Goal: Task Accomplishment & Management: Use online tool/utility

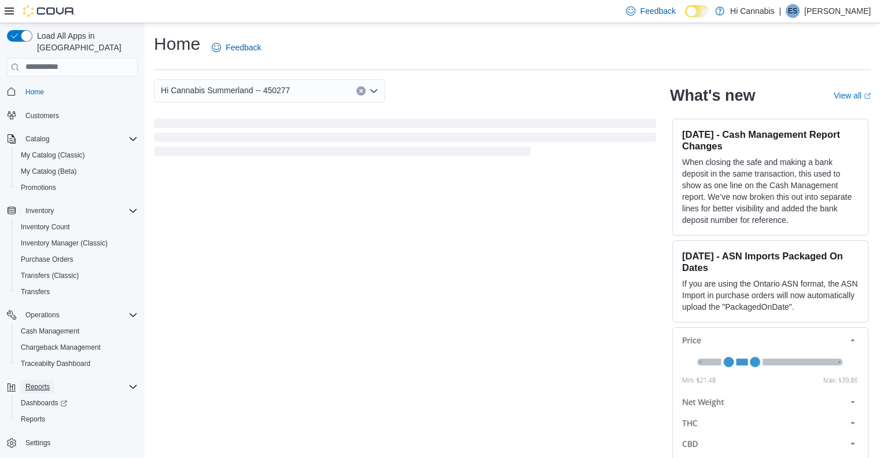
click at [42, 382] on span "Reports" at bounding box center [37, 386] width 24 height 9
click at [34, 382] on span "Reports" at bounding box center [37, 386] width 24 height 9
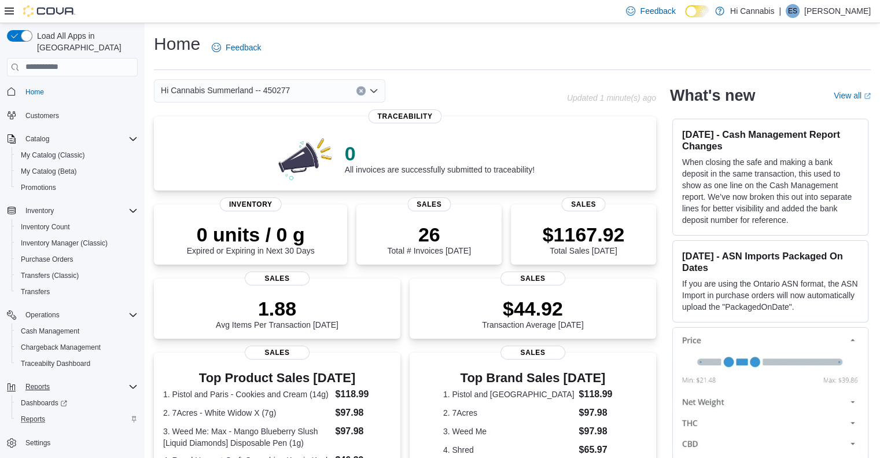
click at [51, 412] on div "Reports" at bounding box center [77, 419] width 122 height 14
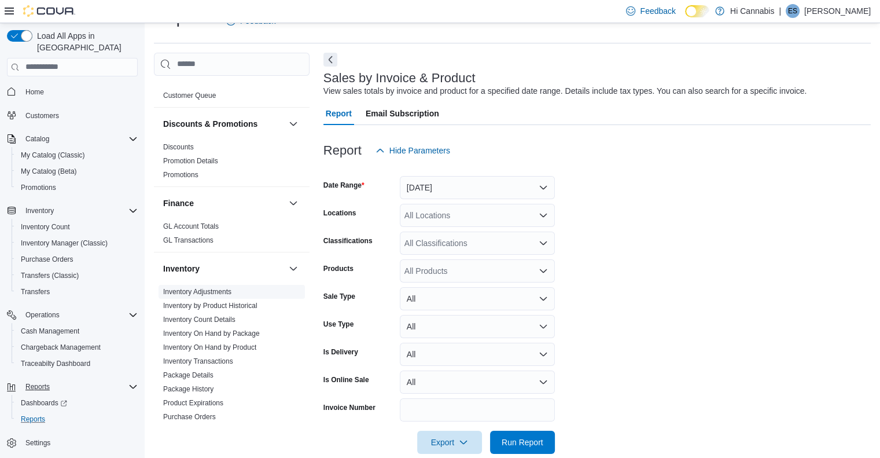
scroll to position [232, 0]
click at [198, 327] on link "Inventory On Hand by Package" at bounding box center [211, 331] width 97 height 8
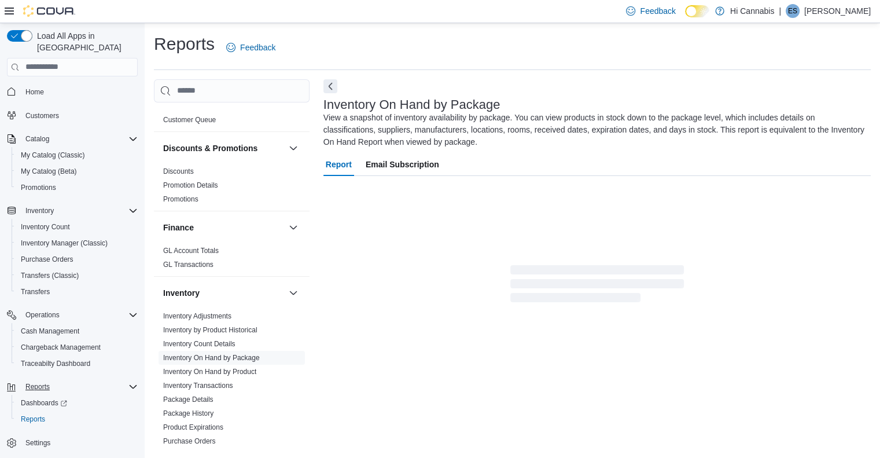
scroll to position [3, 0]
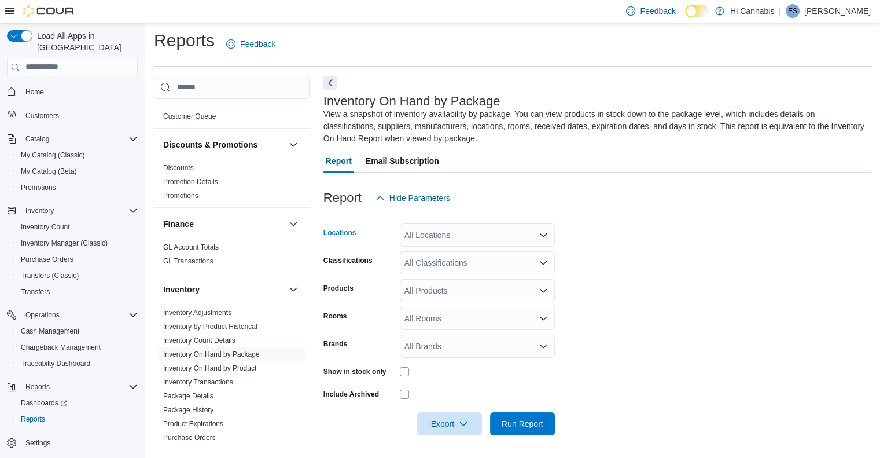
click at [497, 233] on div "All Locations" at bounding box center [477, 234] width 155 height 23
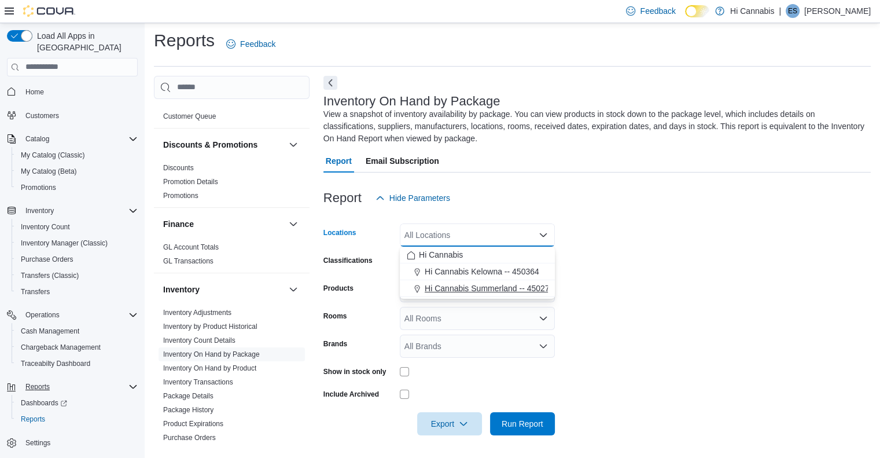
click at [500, 282] on button "Hi Cannabis Summerland -- 450277" at bounding box center [477, 288] width 155 height 17
drag, startPoint x: 376, startPoint y: 287, endPoint x: 404, endPoint y: 280, distance: 28.6
click at [381, 285] on div "Products" at bounding box center [360, 290] width 72 height 23
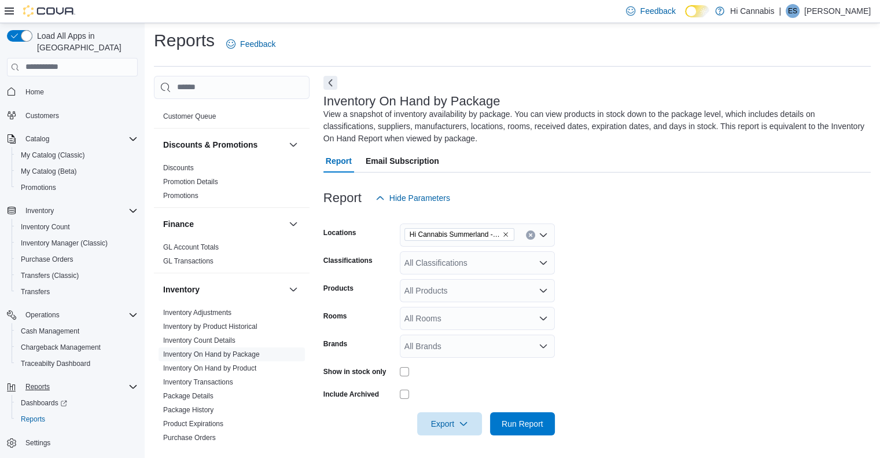
click at [448, 266] on div "All Classifications" at bounding box center [477, 262] width 155 height 23
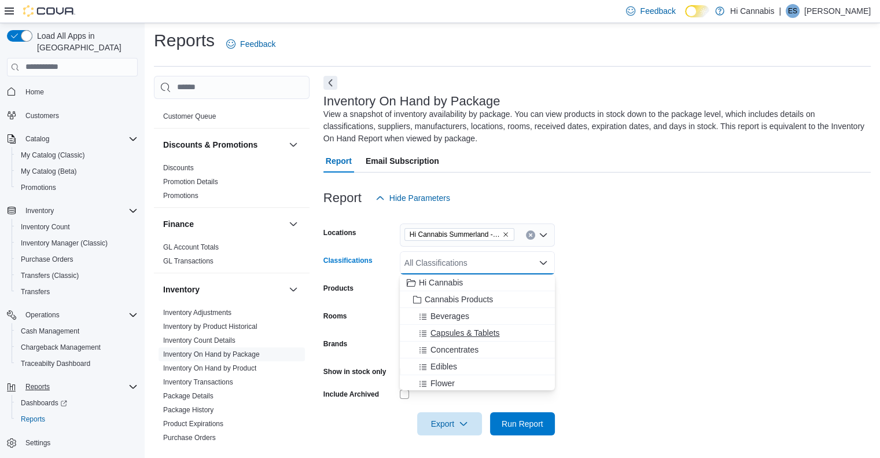
click at [461, 333] on span "Capsules & Tablets" at bounding box center [465, 333] width 69 height 12
click at [378, 282] on div "Products" at bounding box center [360, 290] width 72 height 23
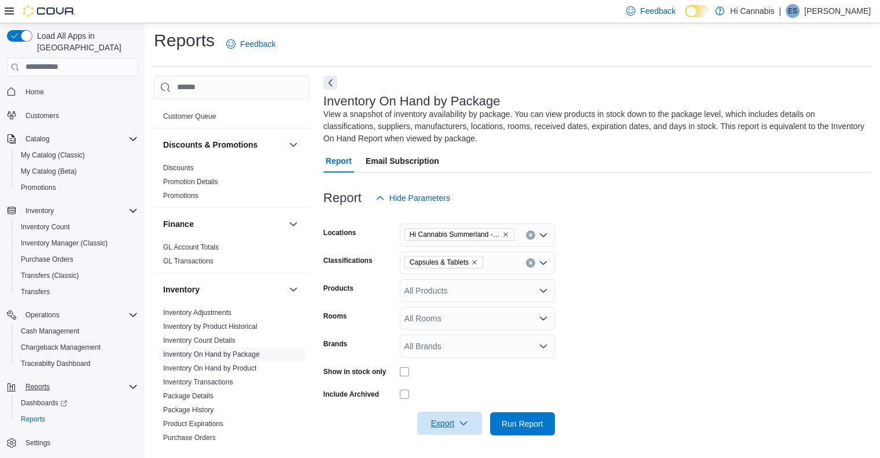
click at [440, 425] on span "Export" at bounding box center [449, 423] width 51 height 23
click at [454, 359] on button "Export to Excel" at bounding box center [452, 352] width 66 height 23
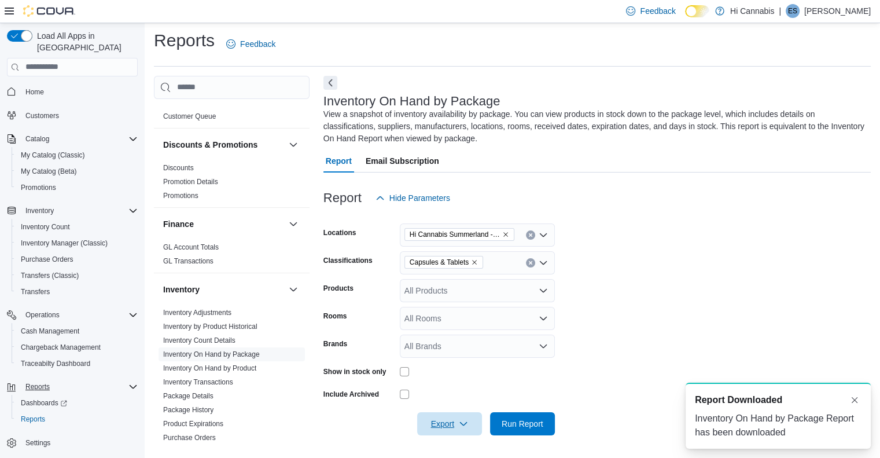
scroll to position [0, 0]
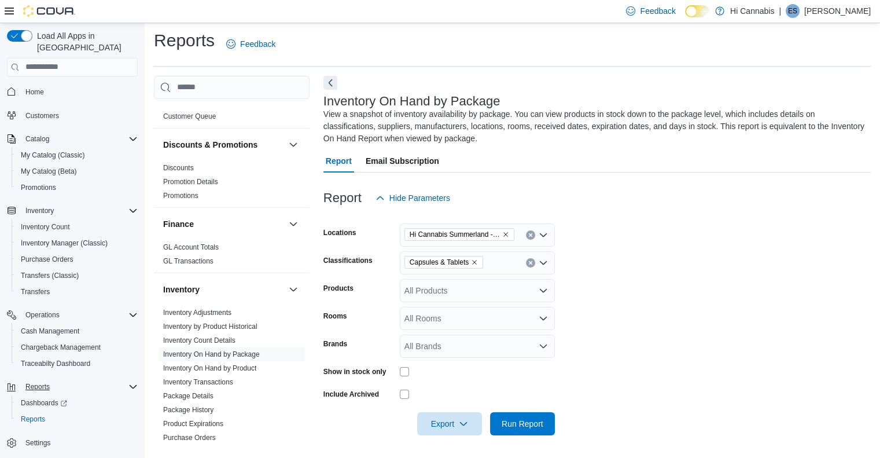
click at [475, 264] on icon "Remove Capsules & Tablets from selection in this group" at bounding box center [474, 262] width 7 height 7
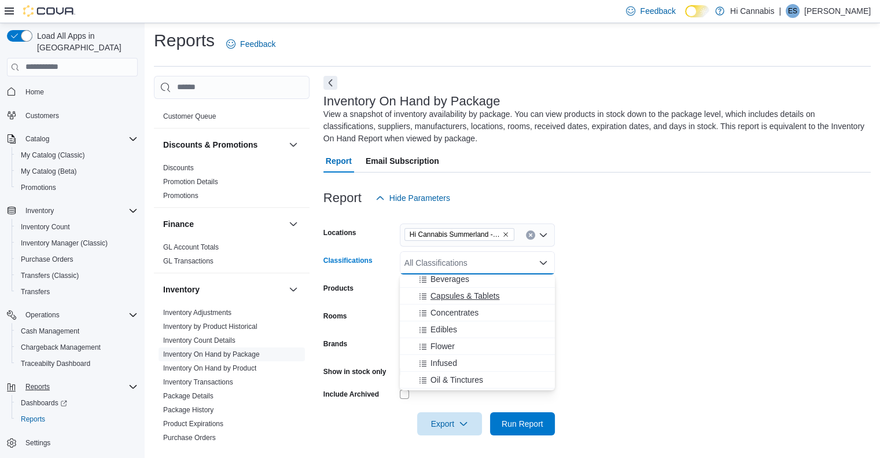
scroll to position [58, 0]
click at [449, 358] on span "Oil & Tinctures" at bounding box center [457, 359] width 53 height 12
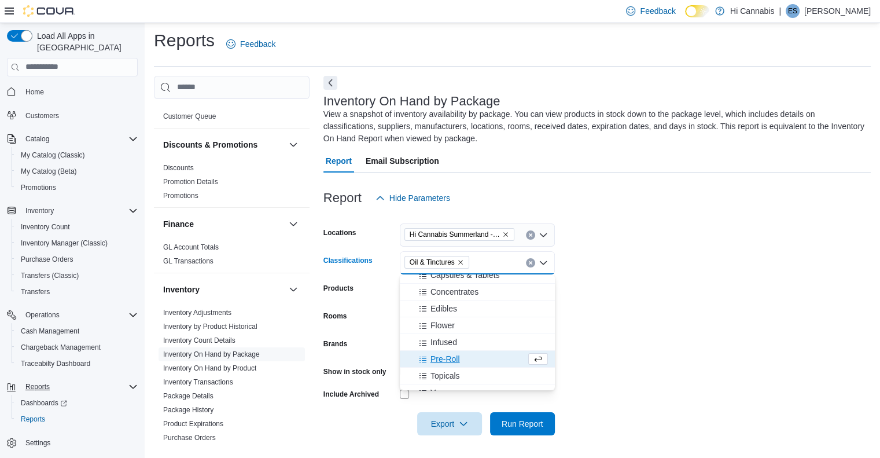
click at [389, 332] on form "Locations Hi Cannabis Summerland -- 450277 Classifications Oil & Tinctures Comb…" at bounding box center [598, 323] width 548 height 226
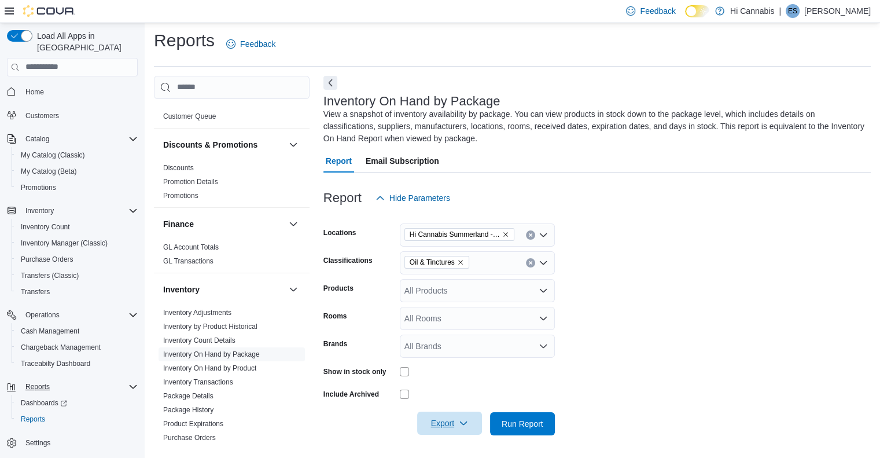
click at [438, 426] on span "Export" at bounding box center [449, 423] width 51 height 23
click at [441, 349] on span "Export to Excel" at bounding box center [451, 352] width 52 height 9
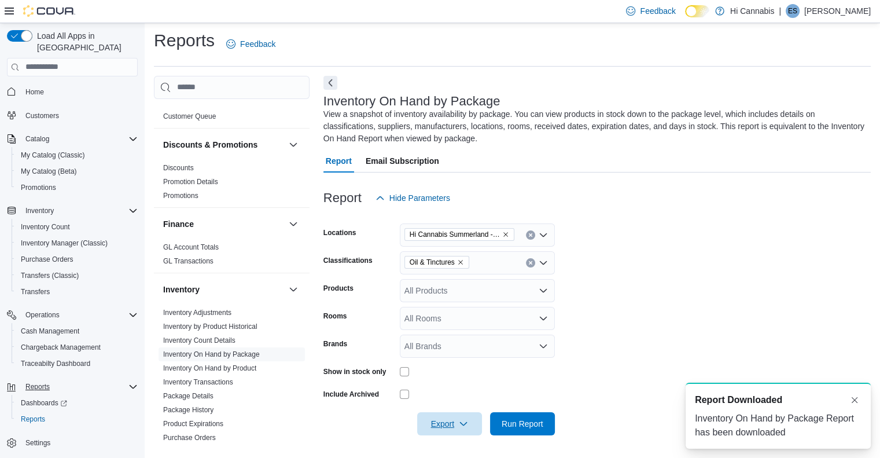
scroll to position [0, 0]
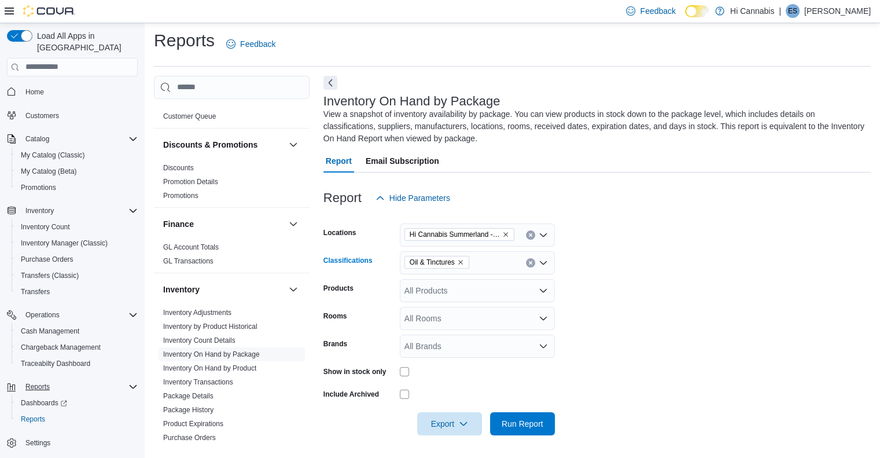
click at [465, 262] on span "Oil & Tinctures" at bounding box center [437, 262] width 65 height 13
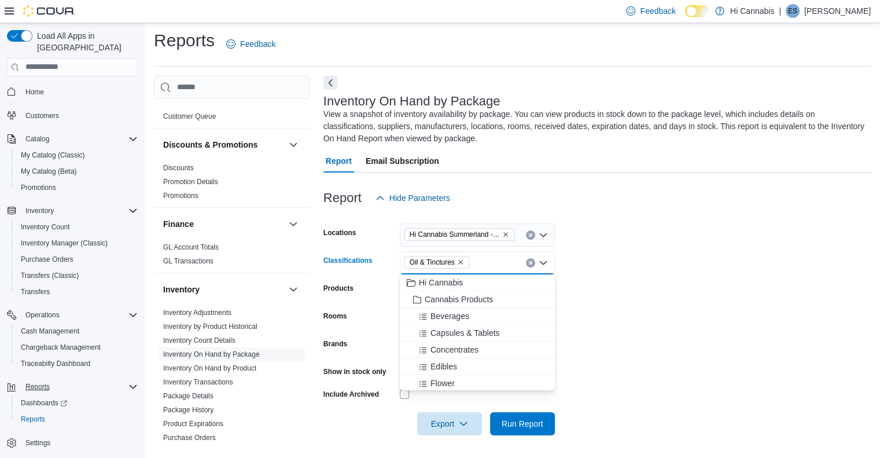
click at [465, 259] on span "Oil & Tinctures" at bounding box center [437, 262] width 65 height 13
click at [463, 269] on div "Oil & Tinctures Combo box. Selected. Oil & Tinctures. Press Backspace to delete…" at bounding box center [477, 262] width 155 height 23
click at [463, 260] on icon "Remove Oil & Tinctures from selection in this group" at bounding box center [460, 262] width 5 height 5
click at [448, 375] on button "Seeds" at bounding box center [477, 368] width 155 height 17
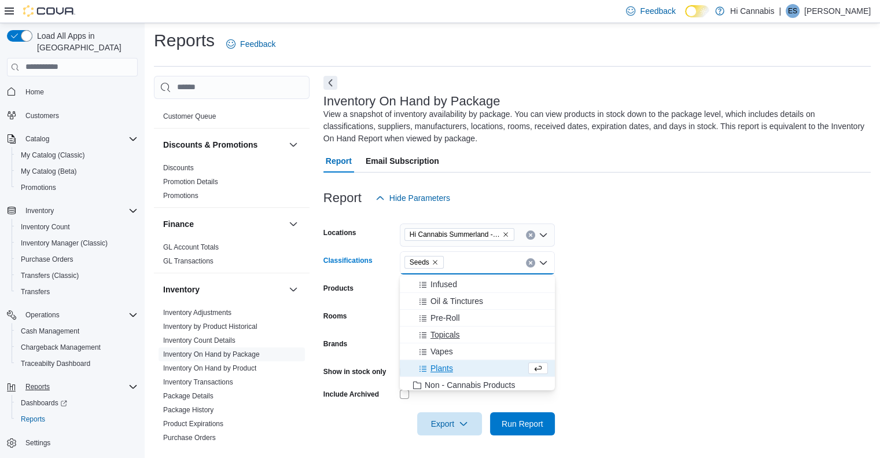
click at [483, 333] on div "Topicals" at bounding box center [477, 335] width 141 height 12
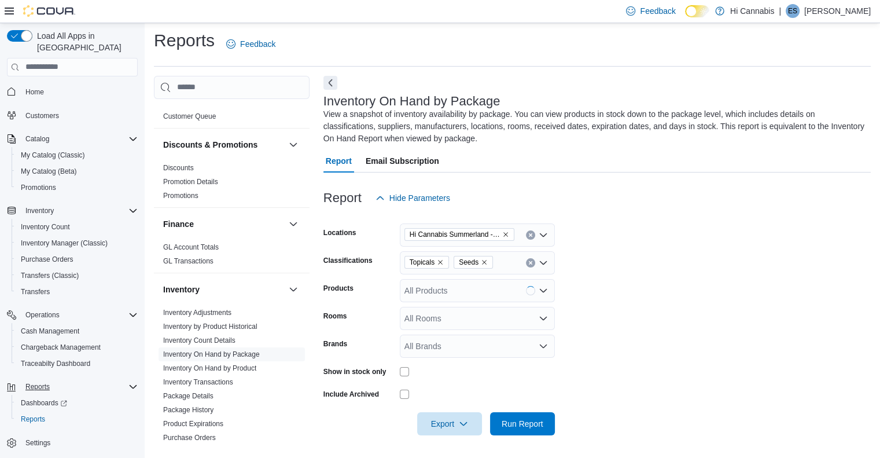
click at [604, 285] on form "Locations Hi Cannabis Summerland -- 450277 Classifications Topicals Seeds Produ…" at bounding box center [598, 323] width 548 height 226
click at [454, 422] on span "Export" at bounding box center [449, 423] width 51 height 23
click at [471, 350] on span "Export to Excel" at bounding box center [451, 352] width 52 height 9
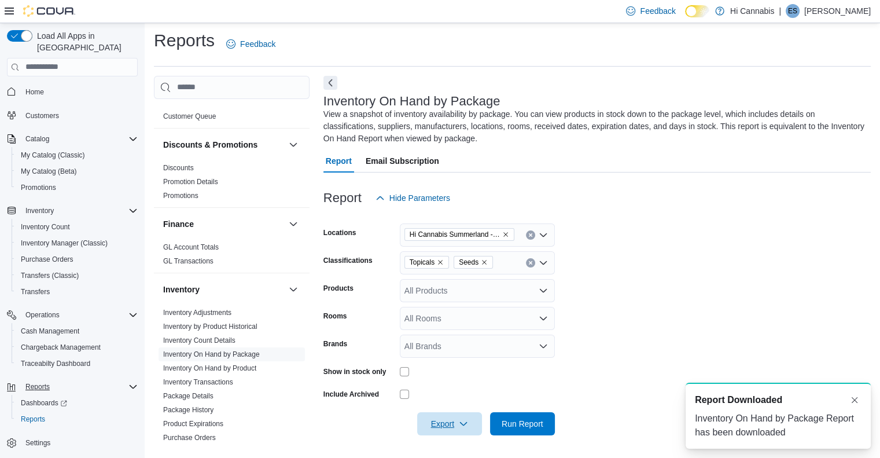
scroll to position [0, 0]
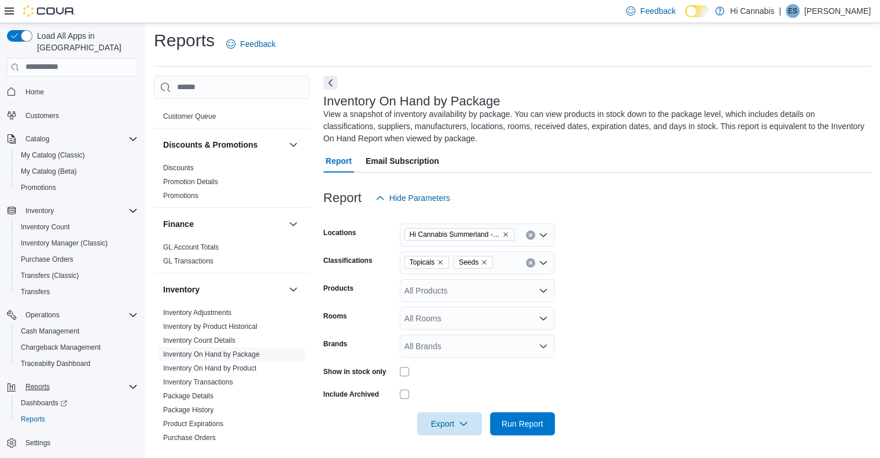
click at [439, 260] on icon "Remove Topicals from selection in this group" at bounding box center [440, 262] width 7 height 7
click at [629, 313] on form "Locations Hi Cannabis Summerland -- 450277 Classifications Seeds Products All P…" at bounding box center [598, 323] width 548 height 226
click at [531, 262] on icon "Clear input" at bounding box center [530, 262] width 3 height 3
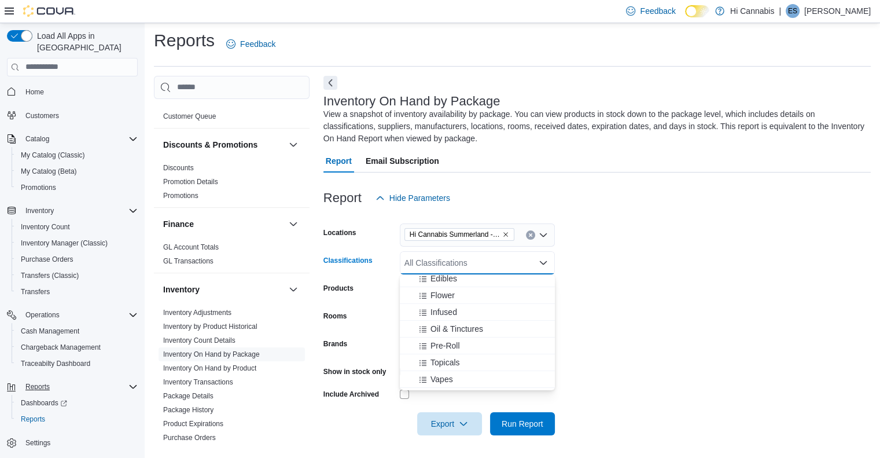
scroll to position [116, 0]
